Goal: Find specific page/section: Find specific page/section

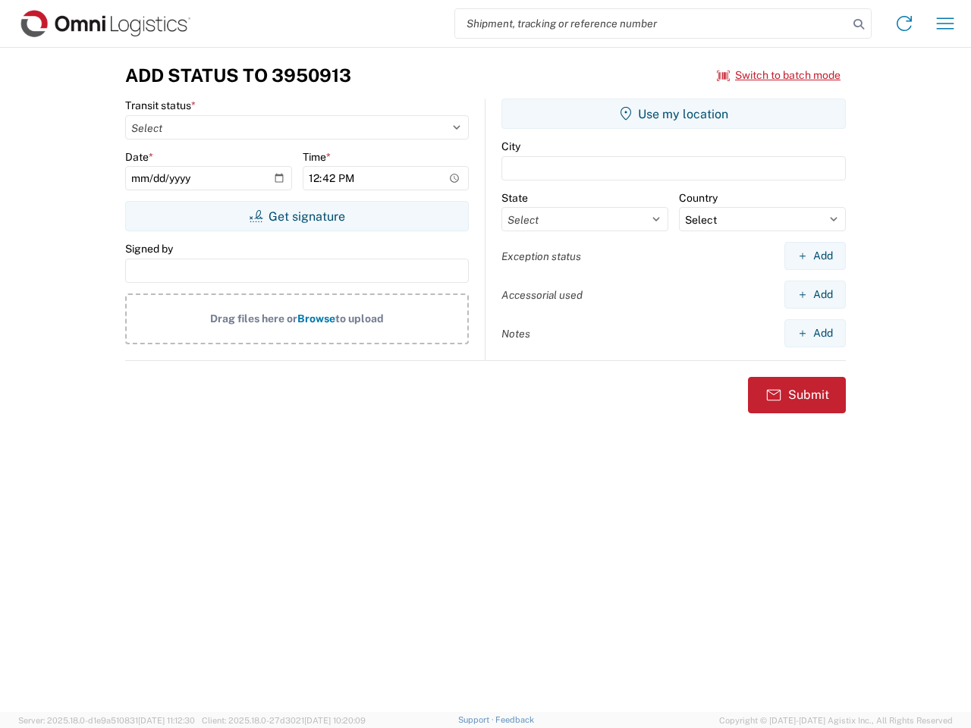
click at [652, 24] on input "search" at bounding box center [651, 23] width 393 height 29
click at [859, 24] on icon at bounding box center [858, 24] width 21 height 21
click at [904, 24] on icon at bounding box center [904, 23] width 24 height 24
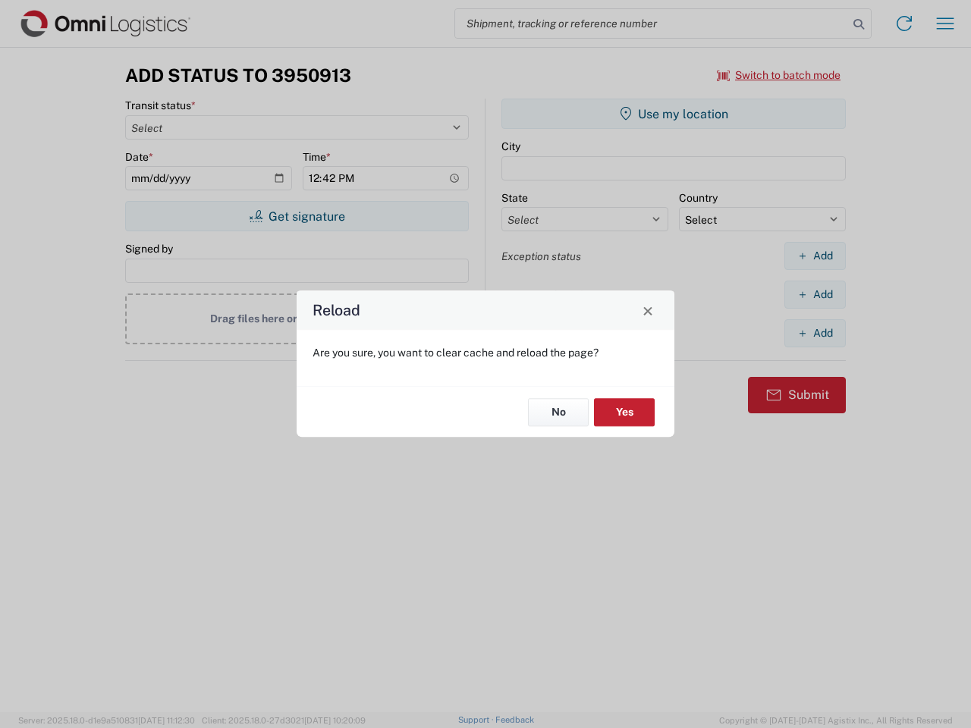
click at [945, 24] on div "Reload Are you sure, you want to clear cache and reload the page? No Yes" at bounding box center [485, 364] width 971 height 728
click at [779, 75] on div "Reload Are you sure, you want to clear cache and reload the page? No Yes" at bounding box center [485, 364] width 971 height 728
click at [297, 216] on div "Reload Are you sure, you want to clear cache and reload the page? No Yes" at bounding box center [485, 364] width 971 height 728
click at [674, 114] on div "Reload Are you sure, you want to clear cache and reload the page? No Yes" at bounding box center [485, 364] width 971 height 728
click at [815, 256] on div "Reload Are you sure, you want to clear cache and reload the page? No Yes" at bounding box center [485, 364] width 971 height 728
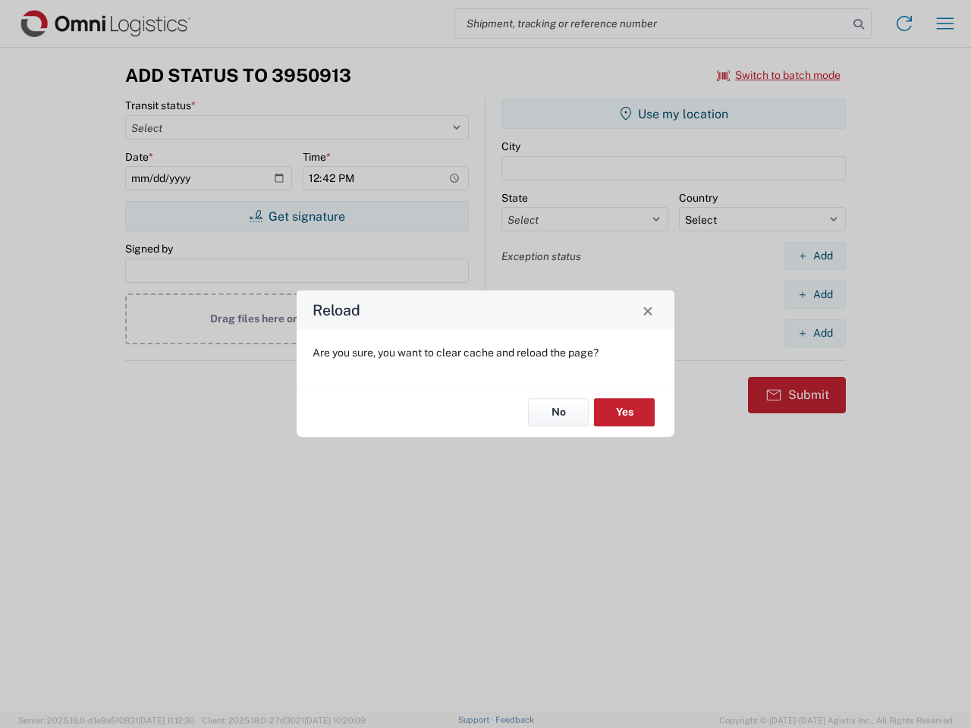
click at [815, 294] on div "Reload Are you sure, you want to clear cache and reload the page? No Yes" at bounding box center [485, 364] width 971 height 728
click at [815, 333] on div "Reload Are you sure, you want to clear cache and reload the page? No Yes" at bounding box center [485, 364] width 971 height 728
